Goal: Find contact information: Find contact information

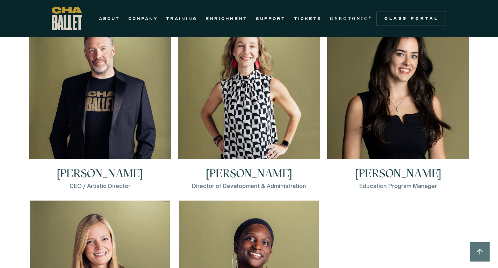
click at [241, 168] on h3 "Aly Brock Haugland" at bounding box center [249, 173] width 86 height 11
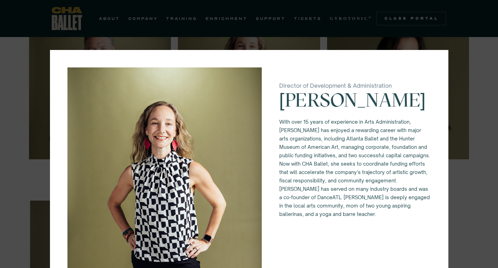
click at [316, 112] on p "Aly Brock Haugland" at bounding box center [355, 104] width 152 height 28
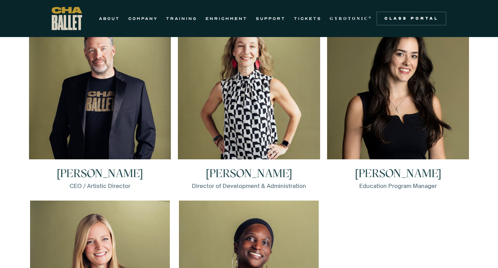
click at [0, 0] on img at bounding box center [0, 0] width 0 height 0
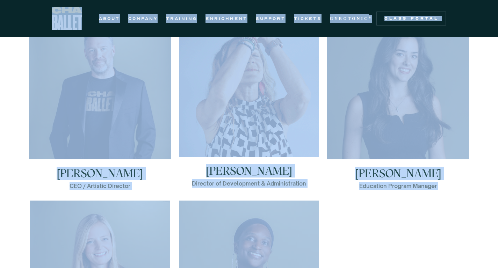
click at [258, 97] on img at bounding box center [249, 87] width 140 height 140
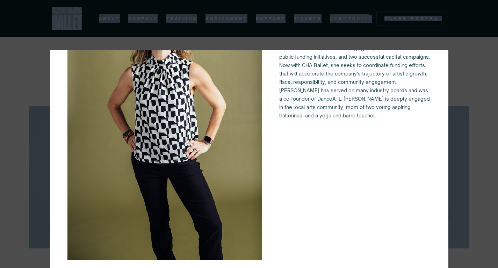
scroll to position [6, 0]
